Goal: Transaction & Acquisition: Register for event/course

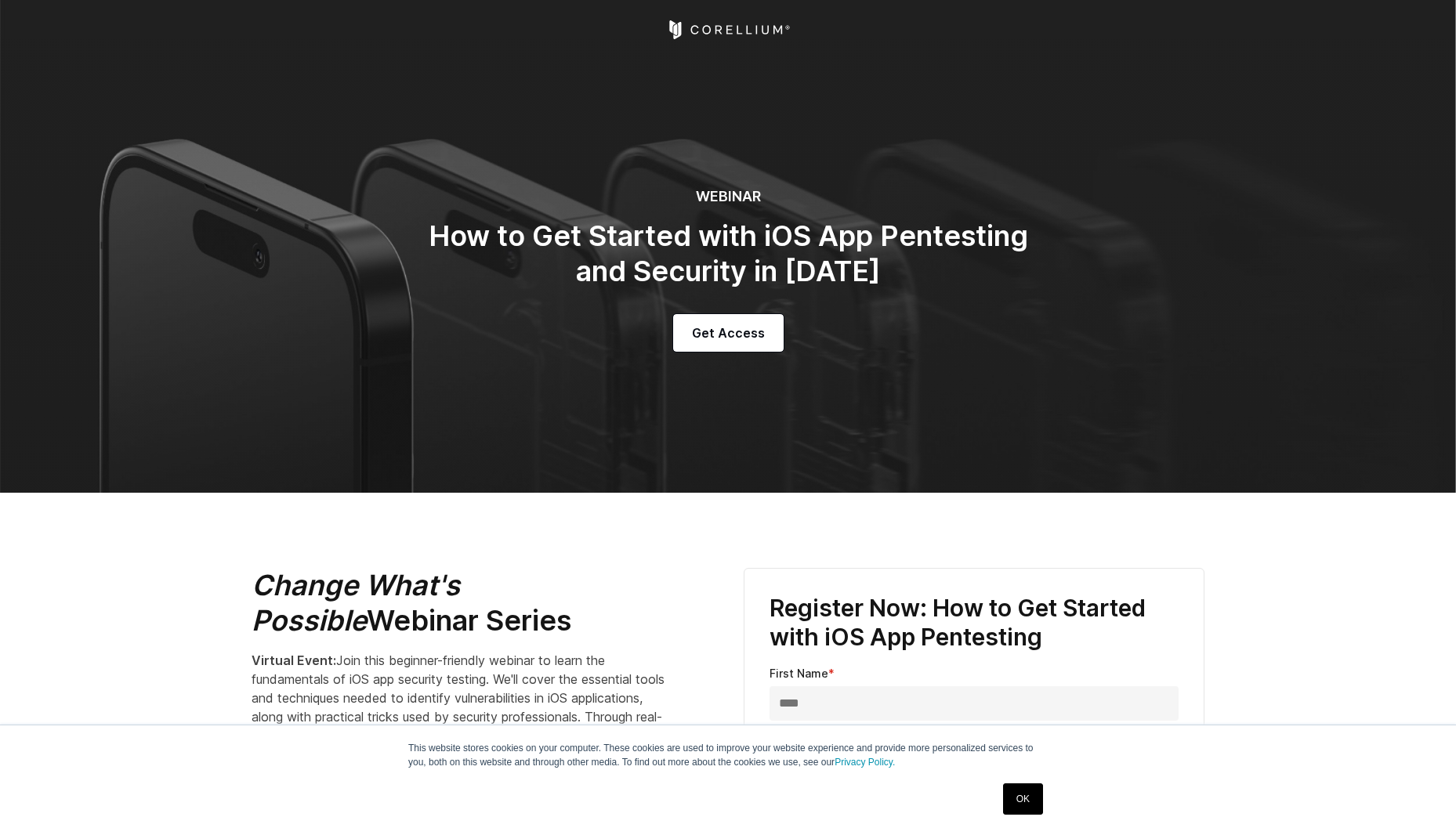
select select "**********"
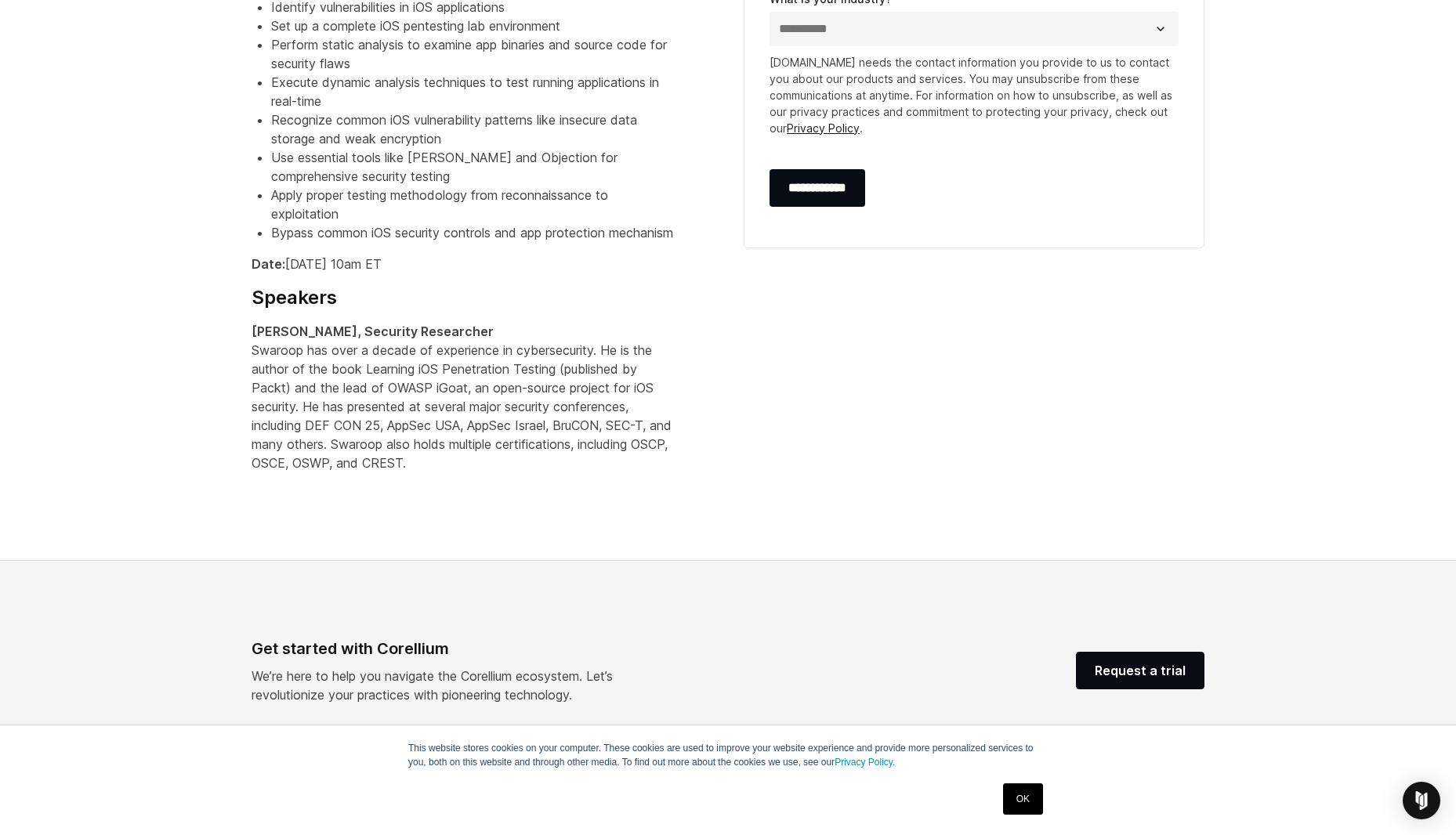
scroll to position [990, 0]
click at [356, 274] on p "Date: September 24th at 10am ET" at bounding box center [463, 265] width 423 height 19
drag, startPoint x: 356, startPoint y: 298, endPoint x: 448, endPoint y: 298, distance: 92.0
click at [448, 274] on p "Date: September 24th at 10am ET" at bounding box center [463, 265] width 423 height 19
drag, startPoint x: 448, startPoint y: 298, endPoint x: 330, endPoint y: 287, distance: 118.5
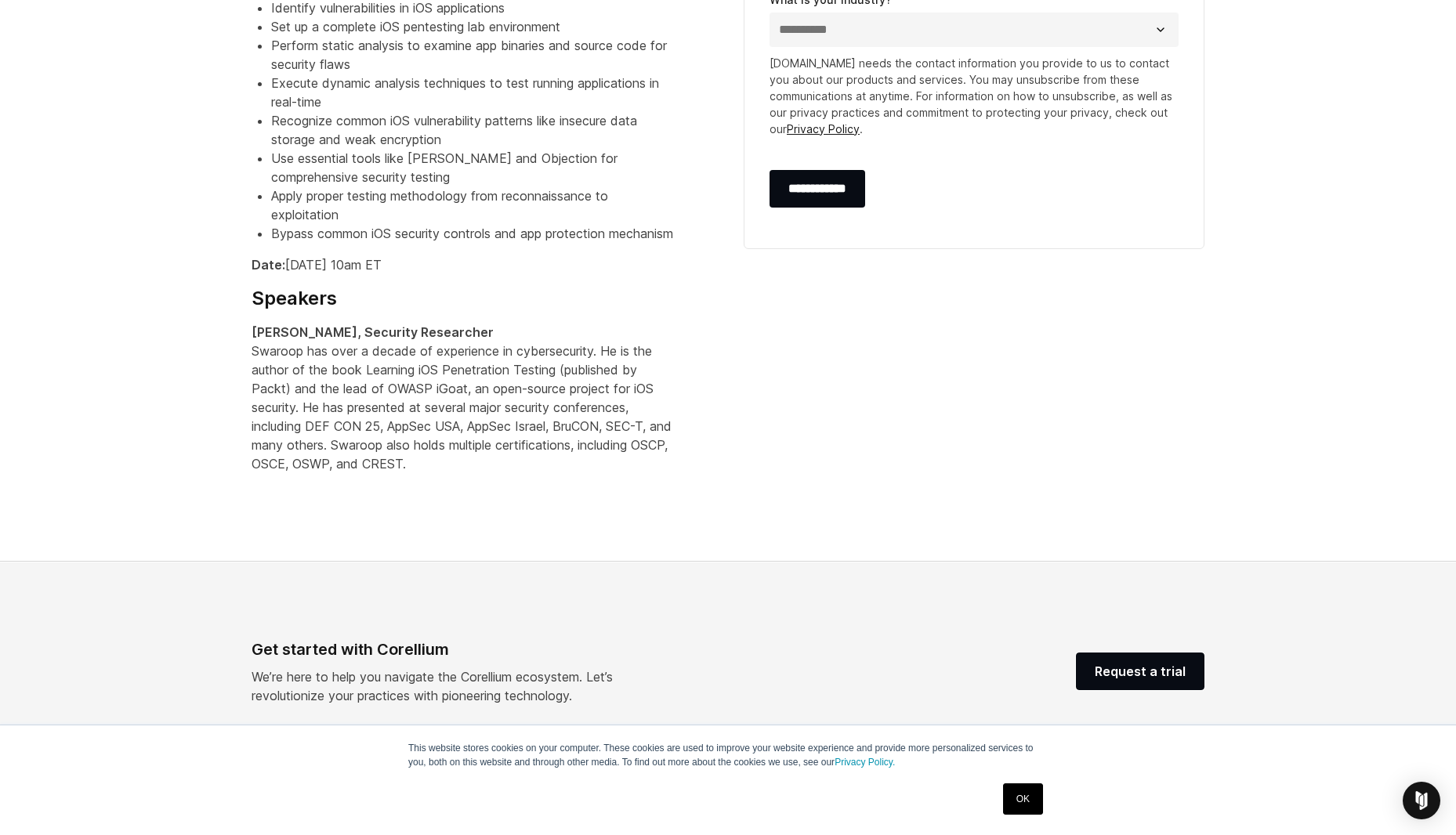
click at [330, 287] on div "Change What's Possible Webinar Series Virtual Event: Join this beginner-friendl…" at bounding box center [482, 25] width 461 height 895
drag, startPoint x: 330, startPoint y: 287, endPoint x: 455, endPoint y: 287, distance: 125.0
click at [455, 287] on div "Change What's Possible Webinar Series Virtual Event: Join this beginner-friendl…" at bounding box center [482, 25] width 461 height 895
copy div "September 24th at 10am ET"
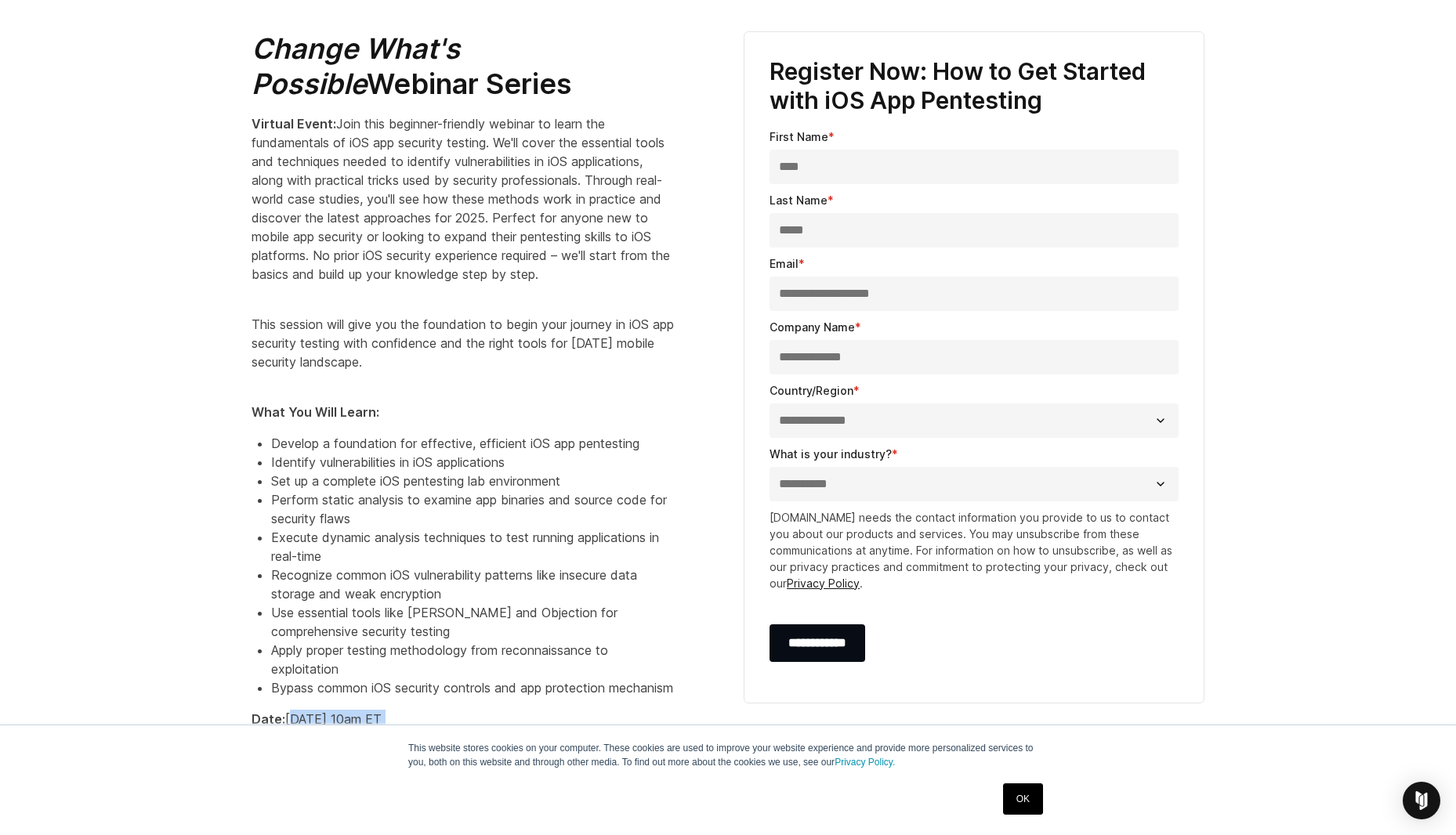
scroll to position [547, 0]
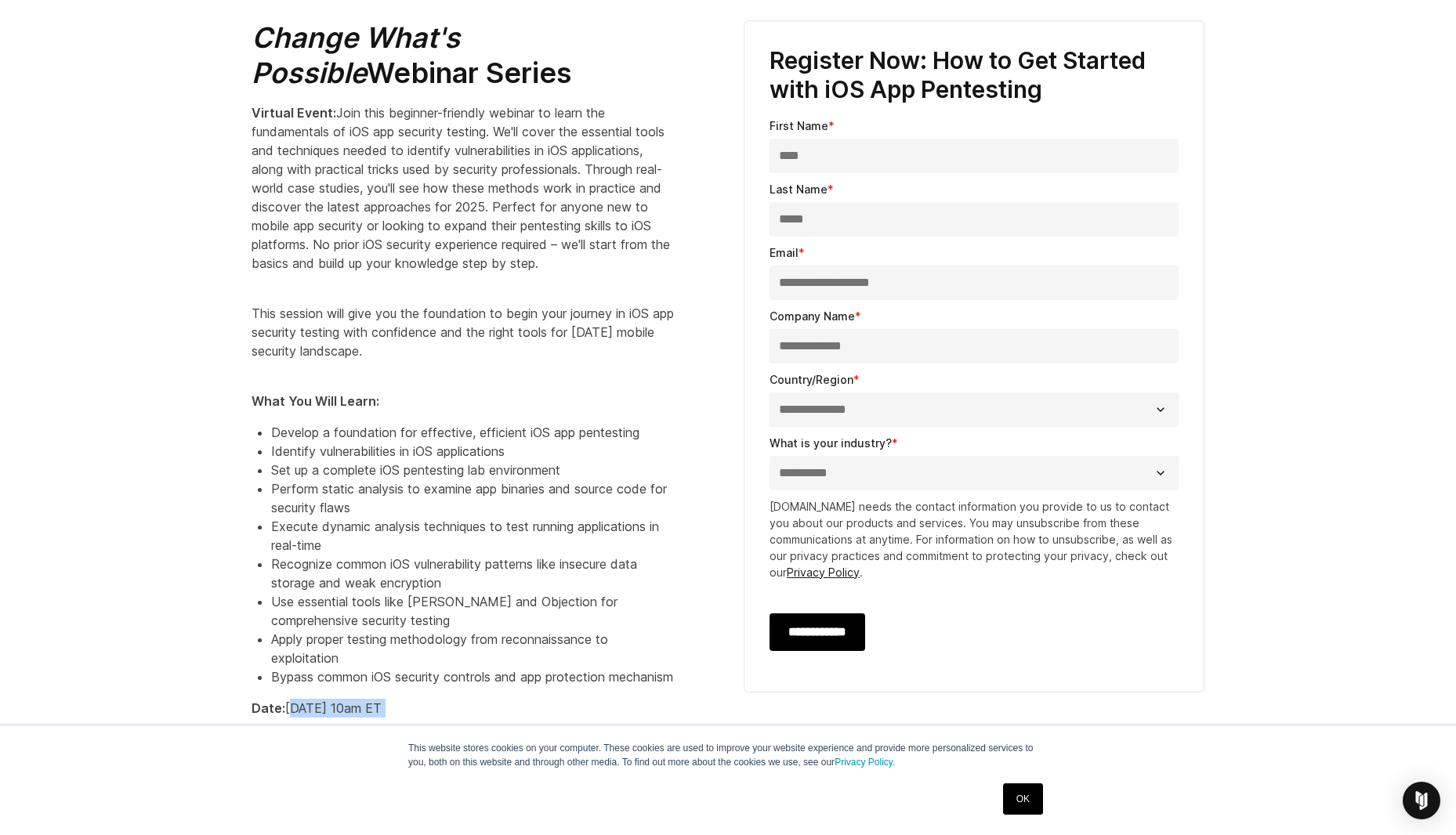
click at [803, 626] on input "**********" at bounding box center [816, 632] width 96 height 38
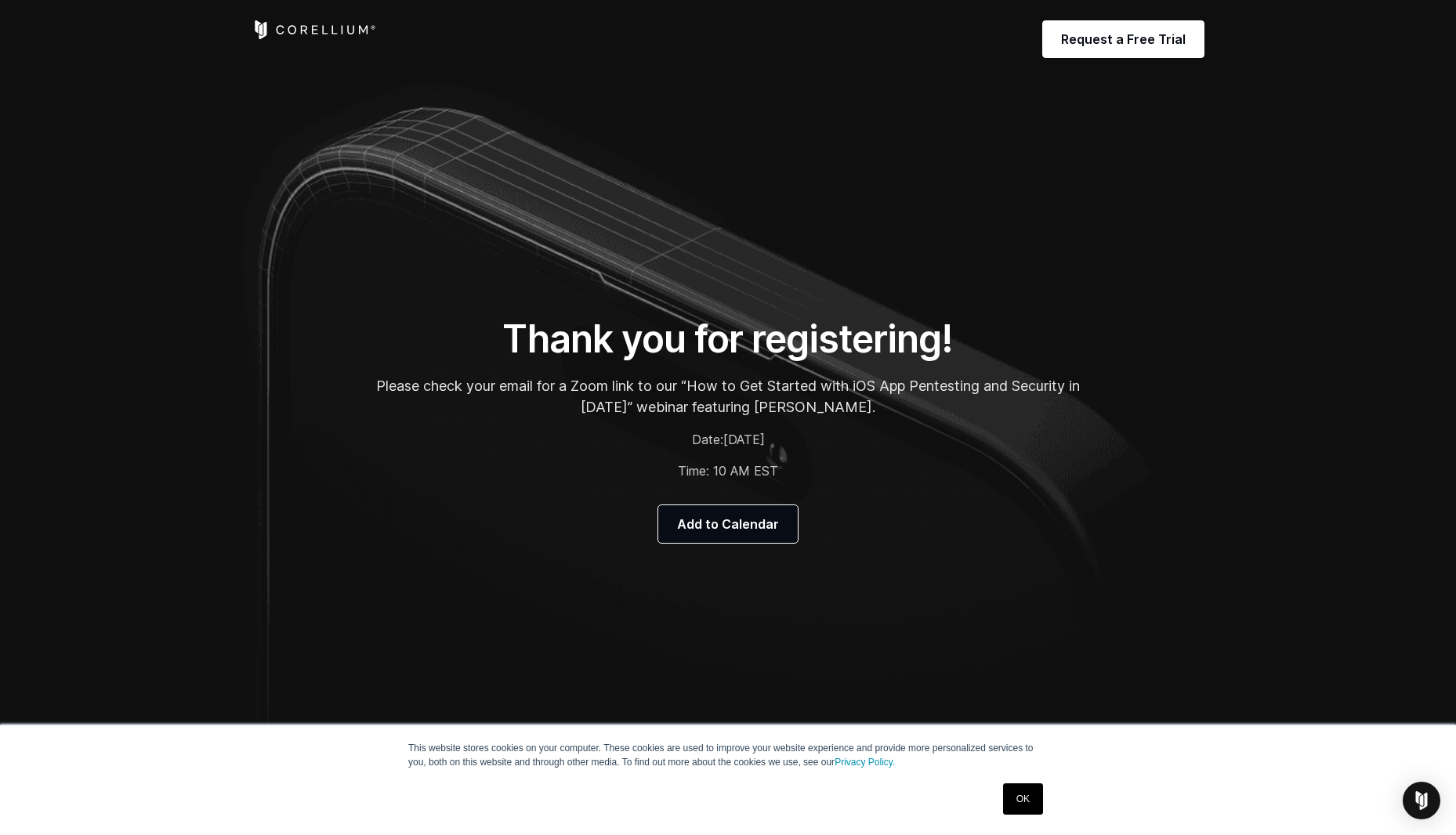
scroll to position [235, 0]
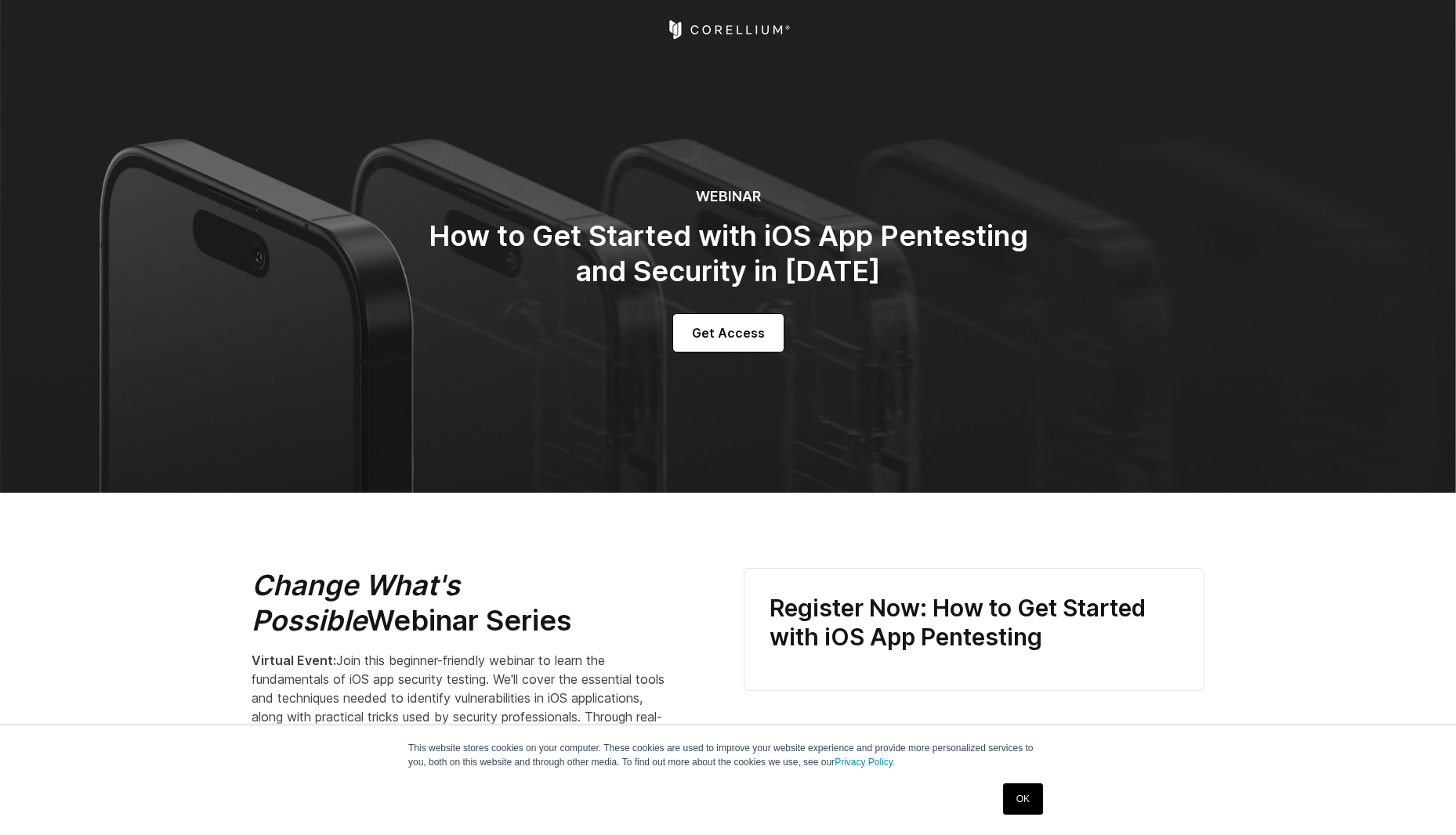
scroll to position [547, 0]
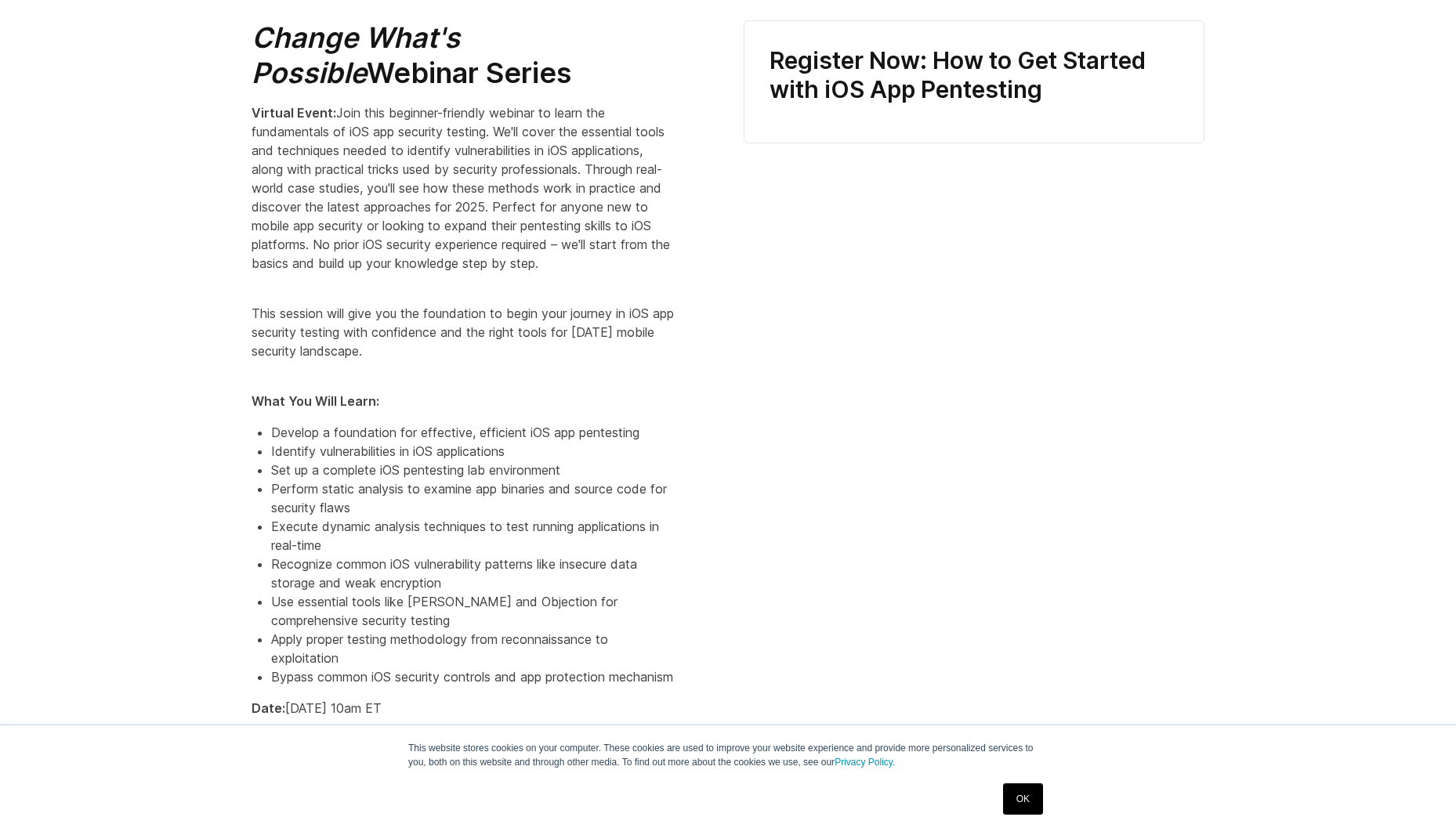
select select "**********"
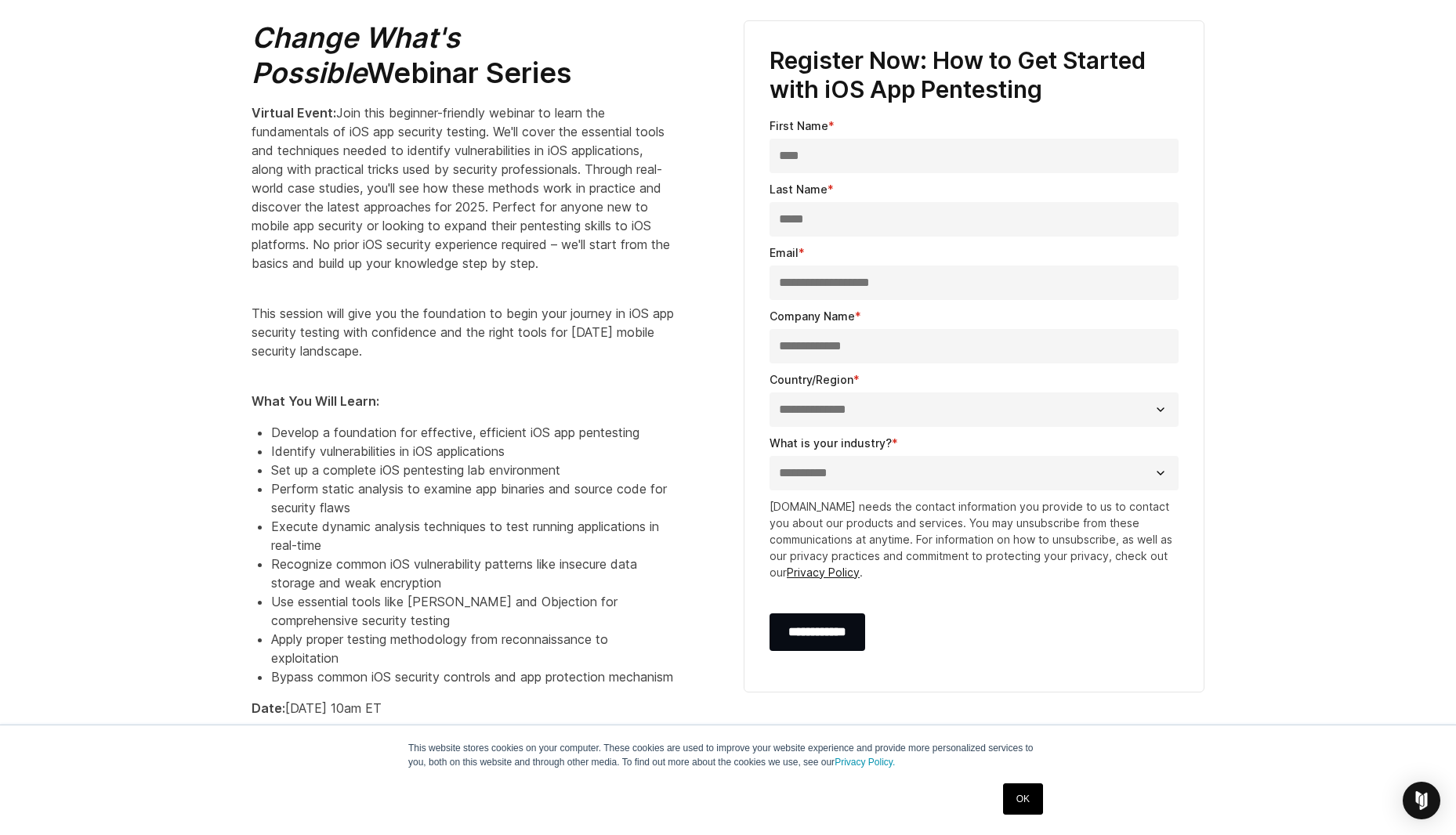
scroll to position [0, 0]
click at [279, 517] on li "Perform static analysis to examine app binaries and source code for security fl…" at bounding box center [472, 499] width 403 height 38
